Goal: Task Accomplishment & Management: Use online tool/utility

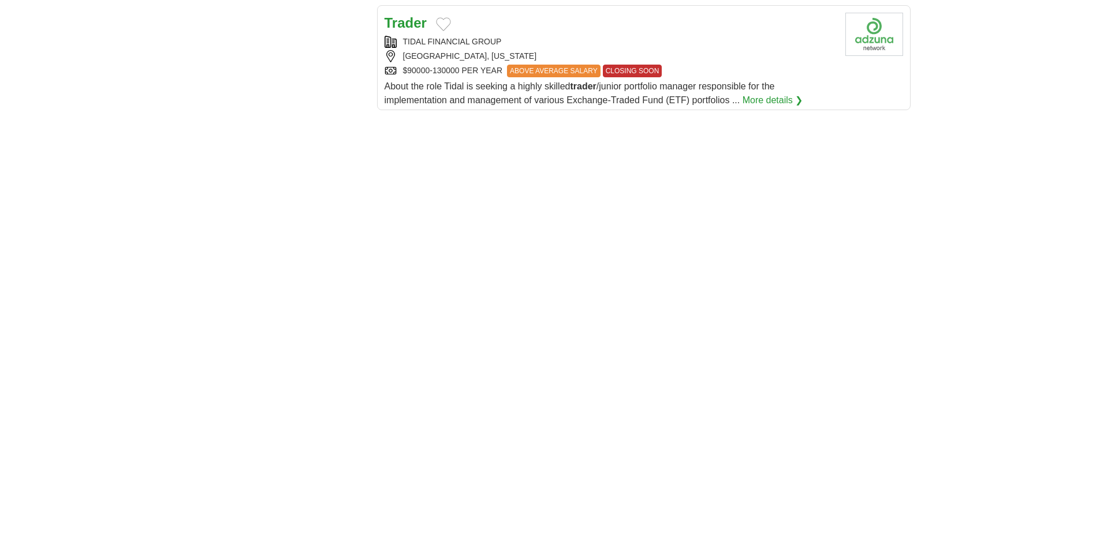
scroll to position [1501, 0]
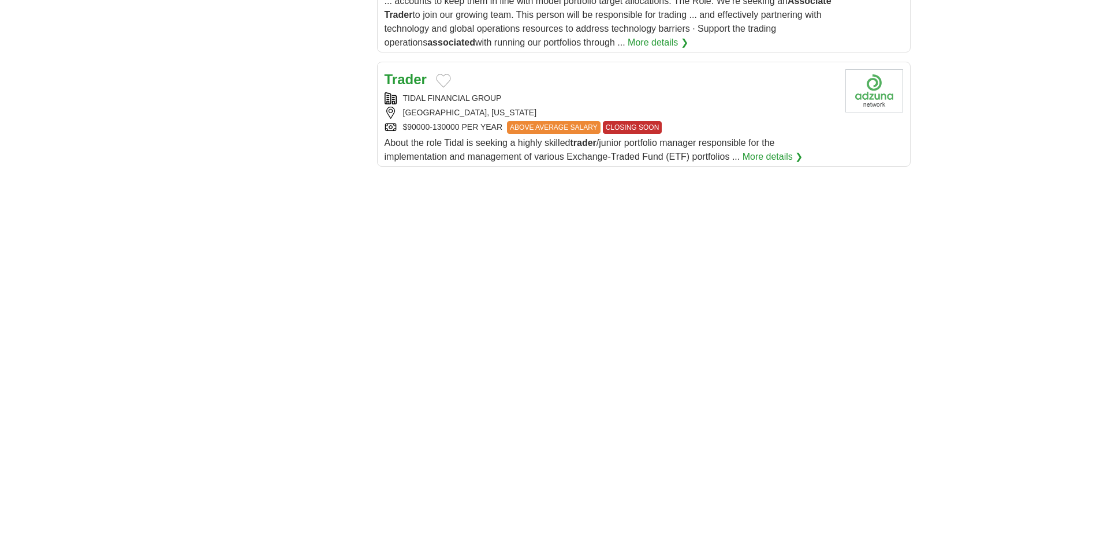
click at [408, 81] on strong "Trader" at bounding box center [405, 80] width 42 height 16
click at [438, 77] on button "Add to favorite jobs" at bounding box center [443, 81] width 15 height 14
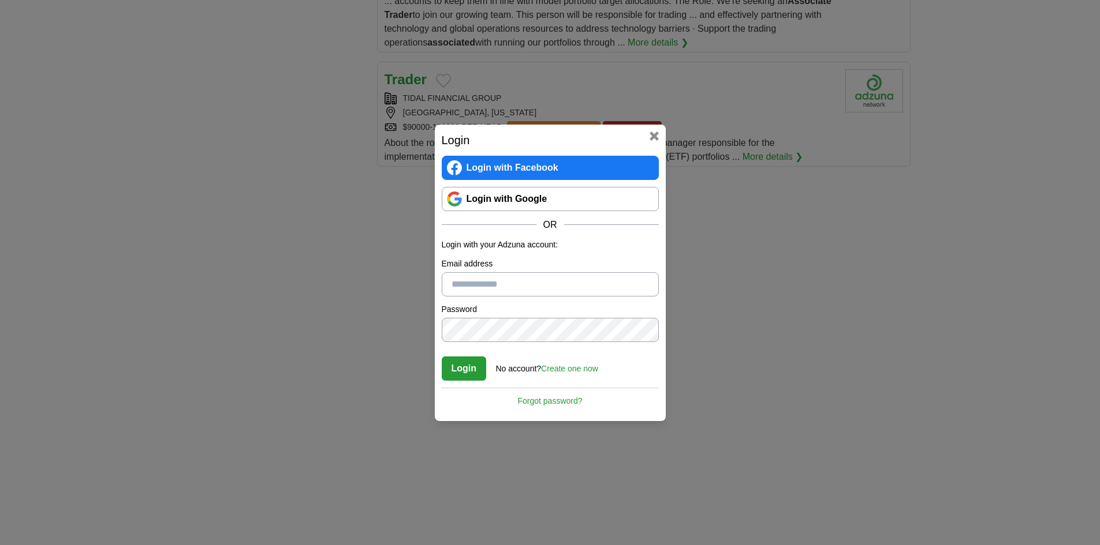
click at [659, 138] on button at bounding box center [653, 136] width 9 height 9
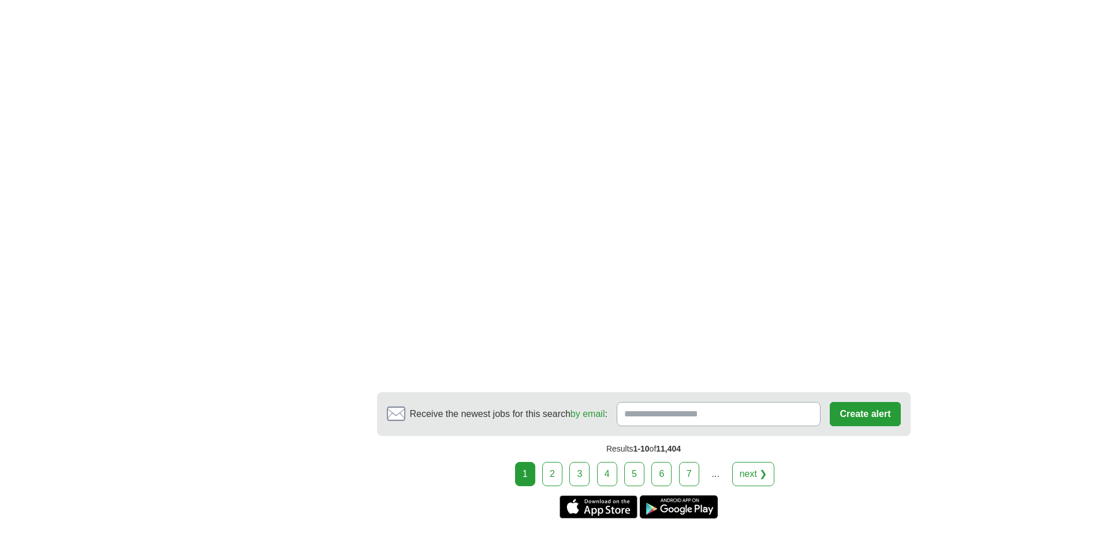
scroll to position [2134, 0]
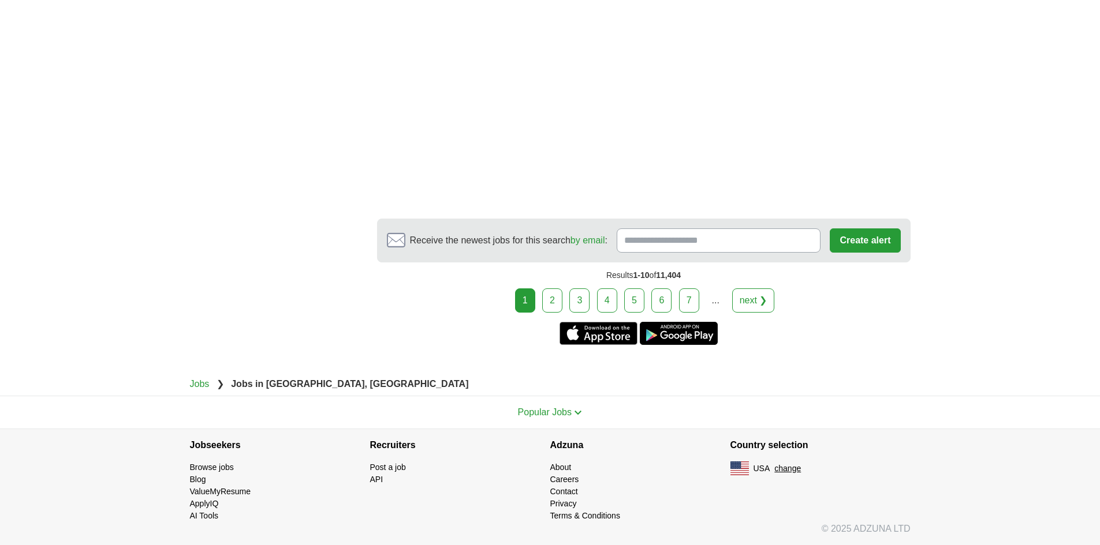
click at [554, 298] on link "2" at bounding box center [552, 301] width 20 height 24
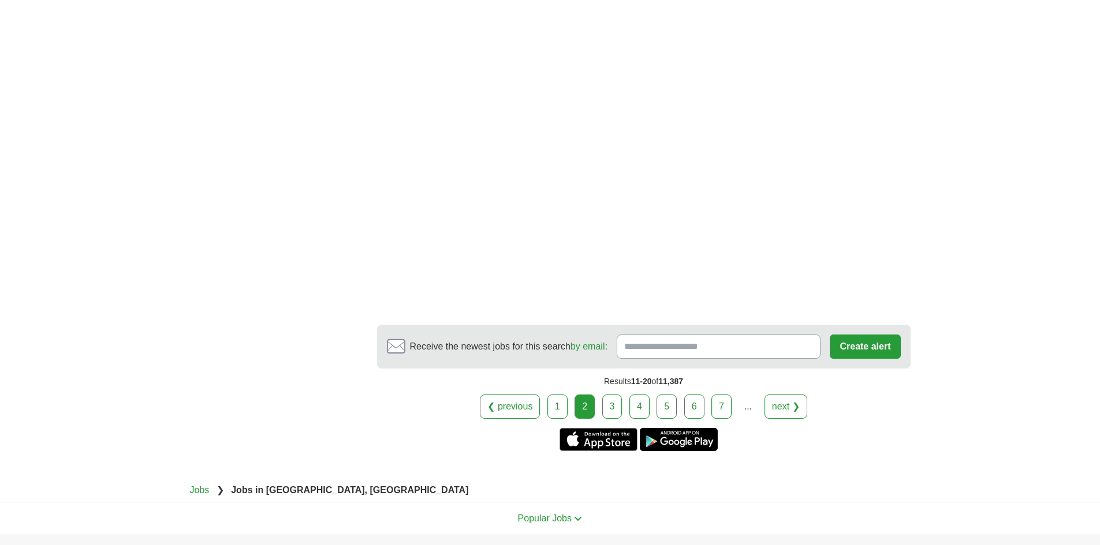
scroll to position [2136, 0]
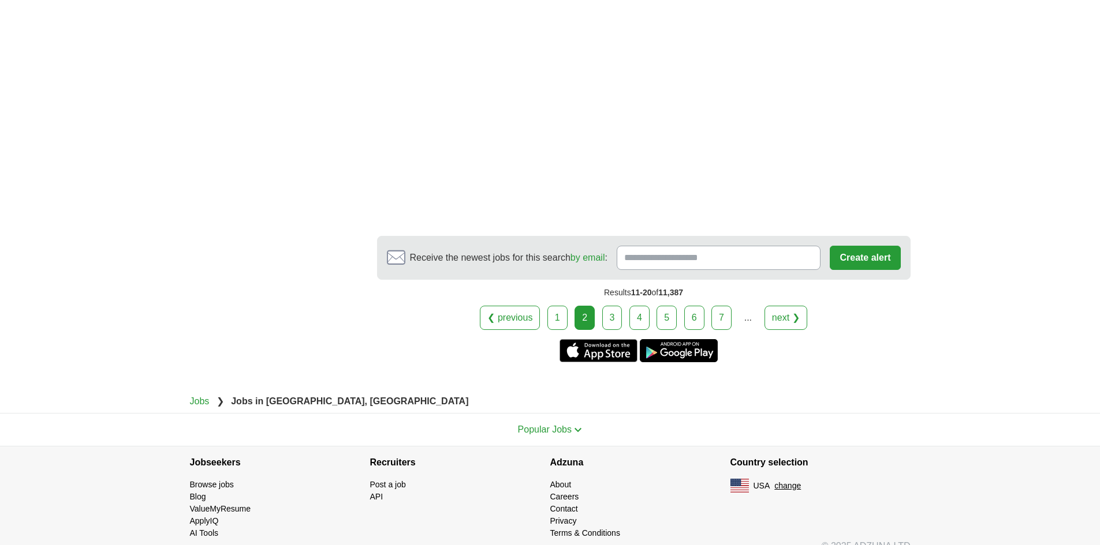
click at [664, 317] on link "5" at bounding box center [666, 318] width 20 height 24
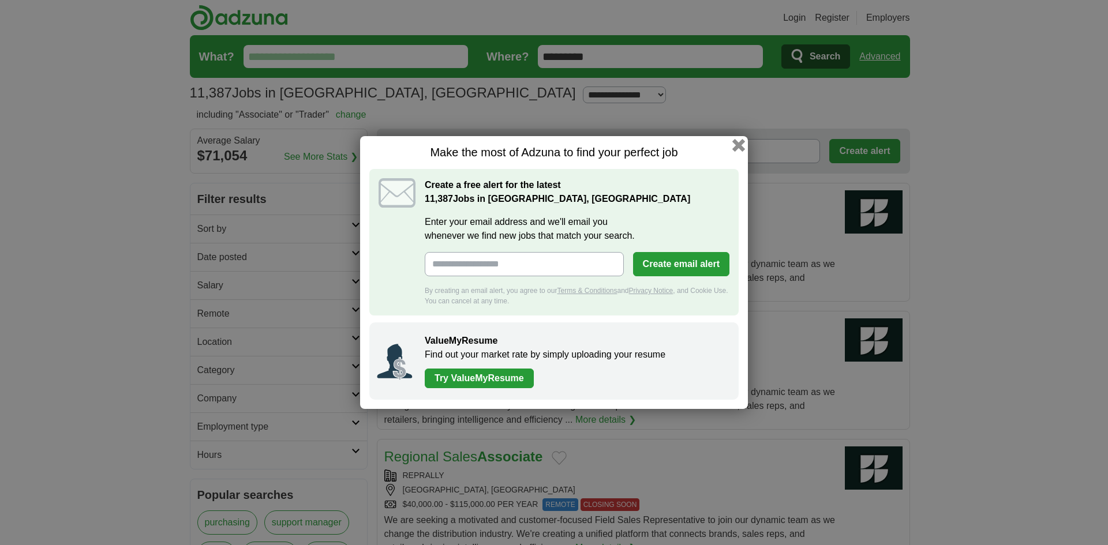
click at [736, 144] on button "button" at bounding box center [738, 145] width 13 height 13
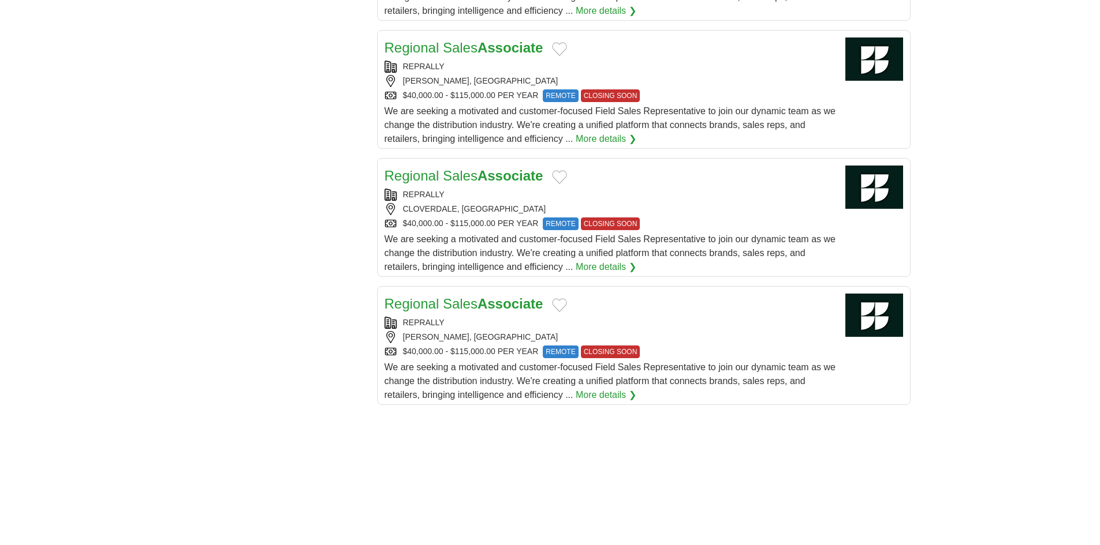
scroll to position [1212, 0]
